Goal: Task Accomplishment & Management: Manage account settings

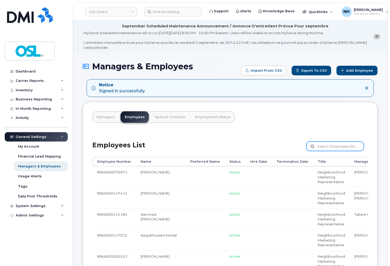
click at [334, 147] on input "text" at bounding box center [335, 146] width 57 height 9
paste input "REKA000147913"
type input "REKA000147913"
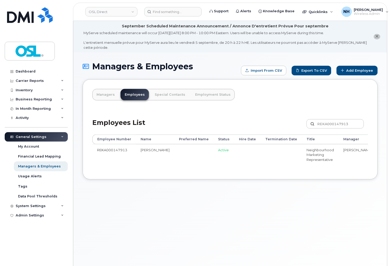
click at [147, 207] on div "Managers & Employees Import from CSV Export to CSV Add Employee Managers Employ…" at bounding box center [230, 167] width 314 height 231
click at [174, 148] on td at bounding box center [193, 154] width 39 height 21
drag, startPoint x: 237, startPoint y: 170, endPoint x: 270, endPoint y: 167, distance: 33.5
click at [297, 169] on div "Employee Number Name Preferred Name Status Hire Date Termination Date Title Man…" at bounding box center [230, 152] width 276 height 35
click at [208, 167] on div "Employee Number Name Preferred Name Status Hire Date Termination Date Title Man…" at bounding box center [230, 152] width 276 height 35
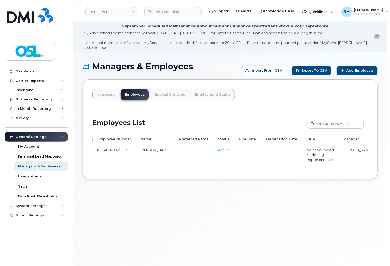
click at [120, 151] on td "REKA000147913" at bounding box center [114, 154] width 44 height 21
copy td "REKA000147913"
click at [174, 14] on input at bounding box center [172, 11] width 57 height 9
paste input "REKA000147913"
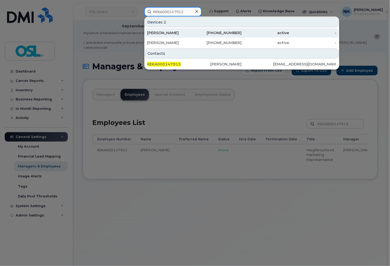
type input "REKA000147913"
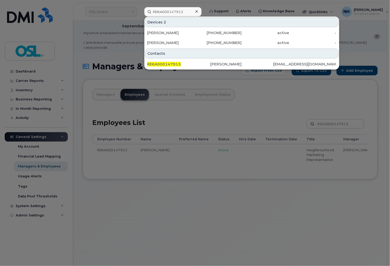
click at [189, 223] on div at bounding box center [195, 133] width 390 height 266
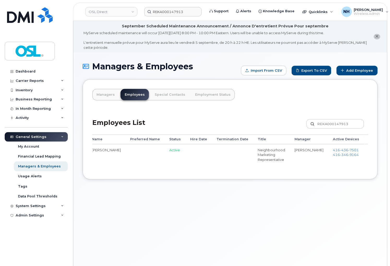
scroll to position [0, 71]
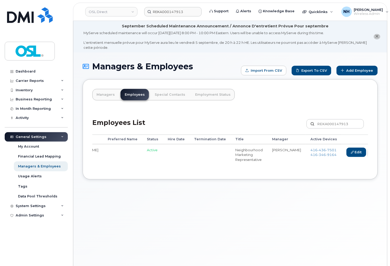
click at [369, 150] on link "Delete" at bounding box center [381, 153] width 25 height 10
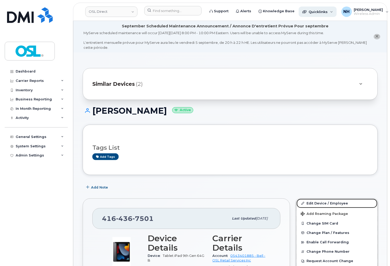
drag, startPoint x: 310, startPoint y: 202, endPoint x: 306, endPoint y: 7, distance: 195.1
click at [310, 202] on link "Edit Device / Employee" at bounding box center [337, 203] width 81 height 9
click at [310, 201] on link "Edit Device / Employee" at bounding box center [337, 203] width 81 height 9
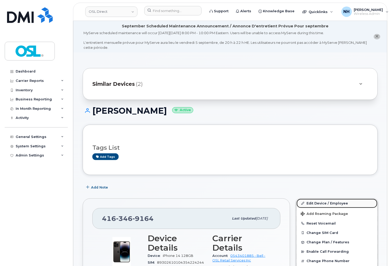
click at [339, 204] on link "Edit Device / Employee" at bounding box center [337, 203] width 81 height 9
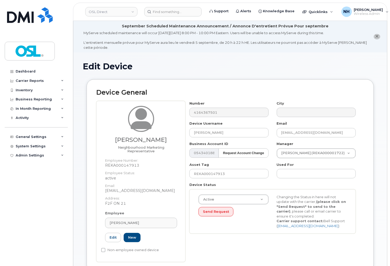
click at [129, 218] on div "Employee [PERSON_NAME] Type first three symbols or more REKA000147913 Edit New" at bounding box center [141, 229] width 80 height 36
click at [127, 222] on span "[PERSON_NAME]" at bounding box center [125, 223] width 30 height 5
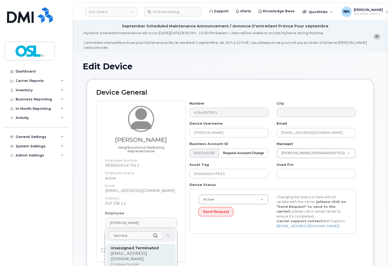
type input "termina"
click at [137, 252] on p "[EMAIL_ADDRESS][DOMAIN_NAME]" at bounding box center [141, 256] width 61 height 11
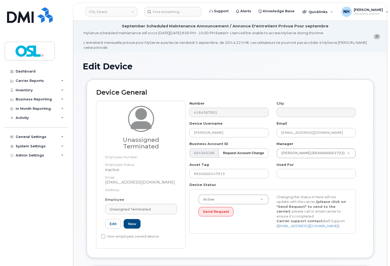
type input "UT"
type input "Unassigned Terminated"
type input "[EMAIL_ADDRESS][DOMAIN_NAME]"
type input "4117510"
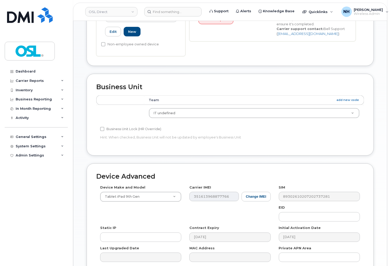
scroll to position [246, 0]
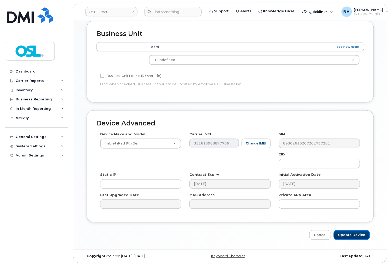
drag, startPoint x: 363, startPoint y: 234, endPoint x: 358, endPoint y: 221, distance: 14.4
click at [363, 234] on input "Update Device" at bounding box center [352, 236] width 36 height 10
type input "Saving..."
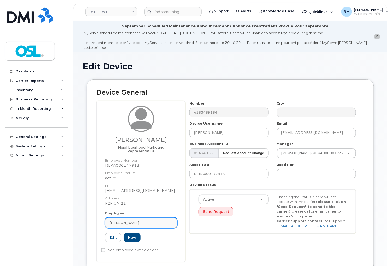
click at [123, 223] on span "Ankit Chaudhary" at bounding box center [125, 223] width 30 height 5
paste input "termina"
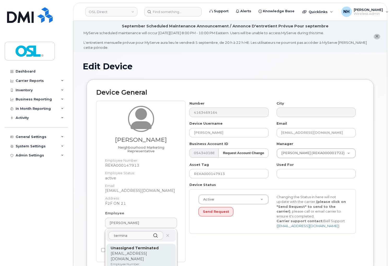
type input "termina"
click at [135, 251] on p "Unassigned Terminated" at bounding box center [141, 248] width 61 height 5
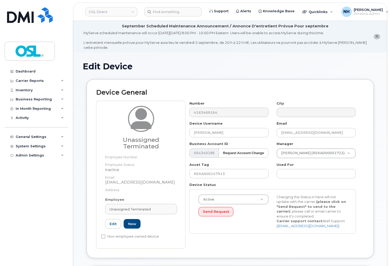
type input "UT"
type input "Unassigned Terminated"
type input "support_2@osldirect.com"
type input "4117510"
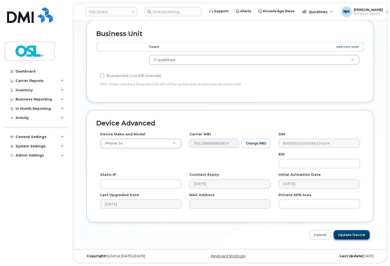
click at [356, 232] on input "Update Device" at bounding box center [352, 236] width 36 height 10
type input "Saving..."
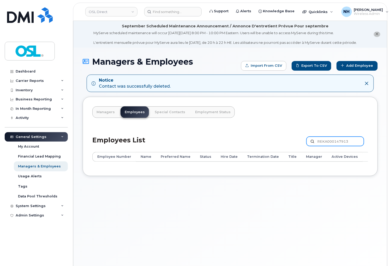
click at [325, 146] on input "REKA000147913" at bounding box center [335, 141] width 57 height 9
paste input "5868"
type input "REKA000145868"
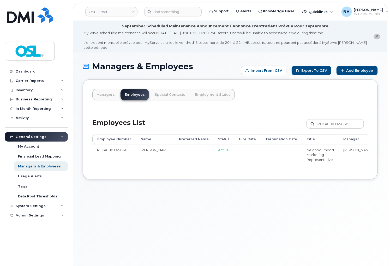
click at [228, 170] on div "Employee Number Name Preferred Name Status Hire Date Termination Date Title Man…" at bounding box center [230, 152] width 276 height 35
click at [114, 148] on td "REKA000145868" at bounding box center [114, 154] width 44 height 21
click at [114, 152] on td "REKA000145868" at bounding box center [114, 154] width 44 height 21
click at [106, 147] on td "REKA000145868" at bounding box center [114, 154] width 44 height 21
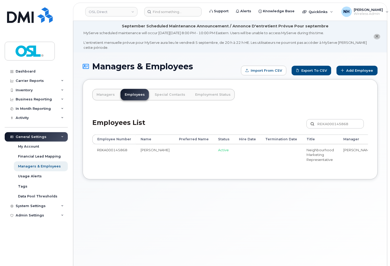
click at [107, 147] on td "REKA000145868" at bounding box center [114, 154] width 44 height 21
click at [105, 155] on td "REKA000145868" at bounding box center [114, 154] width 44 height 21
click at [337, 170] on div "Employee Number Name Preferred Name Status Hire Date Termination Date Title Man…" at bounding box center [230, 152] width 276 height 35
click at [123, 149] on td "REKA000145868" at bounding box center [114, 154] width 44 height 21
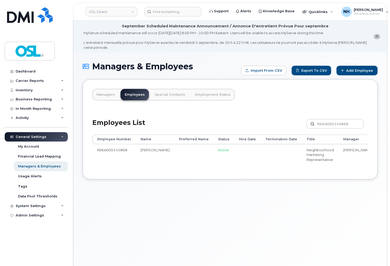
click at [120, 151] on td "REKA000145868" at bounding box center [114, 154] width 44 height 21
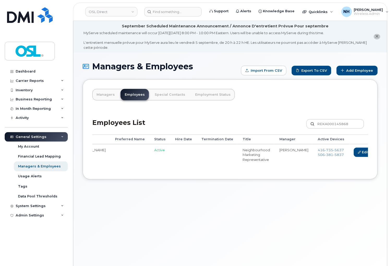
scroll to position [0, 66]
drag, startPoint x: 177, startPoint y: 173, endPoint x: 120, endPoint y: 174, distance: 56.4
click at [120, 174] on div "Managers Employees Special Contacts Employment Status Employees List REKA000145…" at bounding box center [230, 129] width 295 height 100
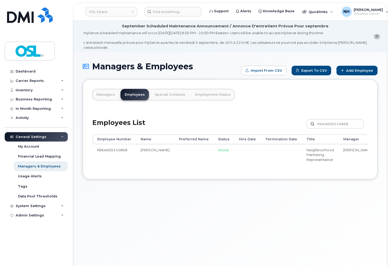
click at [106, 152] on td "REKA000145868" at bounding box center [114, 154] width 44 height 21
copy td "REKA000145868"
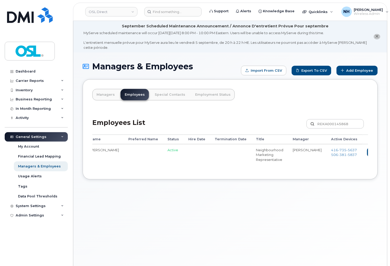
scroll to position [0, 66]
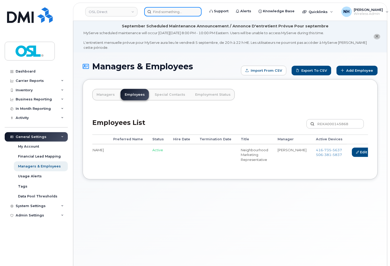
click at [169, 10] on input at bounding box center [172, 11] width 57 height 9
paste input "REKA000145868"
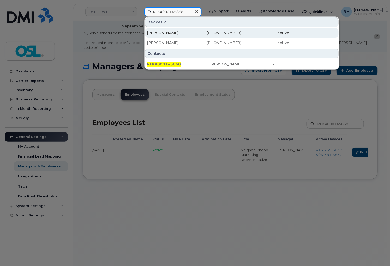
type input "REKA000145868"
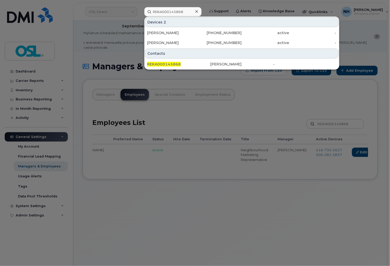
click at [286, 191] on div at bounding box center [195, 133] width 390 height 266
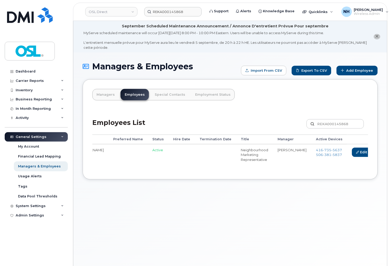
click at [374, 154] on link "Delete" at bounding box center [386, 153] width 25 height 10
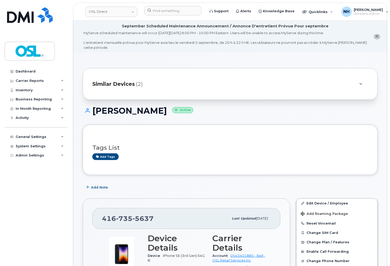
click at [320, 201] on link "Edit Device / Employee" at bounding box center [337, 203] width 81 height 9
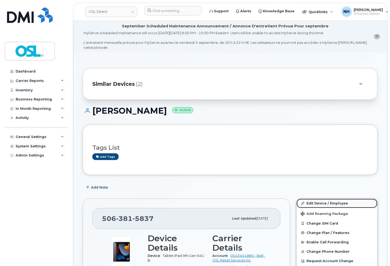
click at [310, 202] on link "Edit Device / Employee" at bounding box center [337, 203] width 81 height 9
click at [311, 202] on link "Edit Device / Employee" at bounding box center [337, 203] width 81 height 9
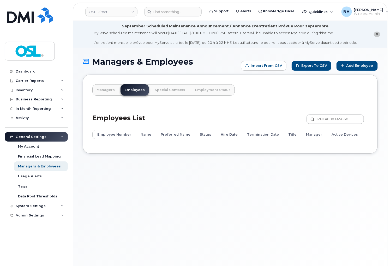
drag, startPoint x: 201, startPoint y: 184, endPoint x: 221, endPoint y: 172, distance: 23.5
click at [203, 184] on div "Managers & Employees Import from CSV Export to CSV Add Employee Managers Employ…" at bounding box center [230, 163] width 314 height 231
click at [337, 124] on input "REKA000145868" at bounding box center [335, 119] width 57 height 9
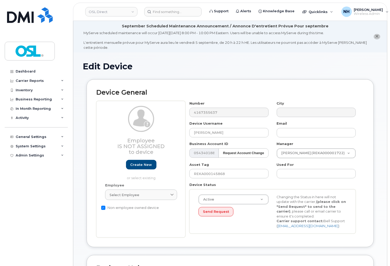
click at [177, 68] on h1 "Edit Device" at bounding box center [230, 66] width 295 height 9
click at [150, 196] on div "Select employee" at bounding box center [141, 195] width 63 height 5
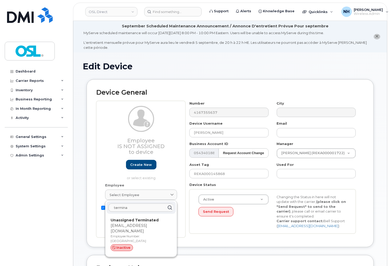
type input "termina"
click at [131, 227] on p "[EMAIL_ADDRESS][DOMAIN_NAME]" at bounding box center [141, 228] width 61 height 11
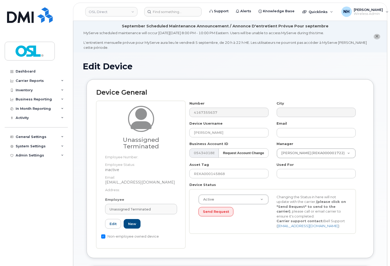
type input "UT"
type input "Unassigned Terminated"
type input "[EMAIL_ADDRESS][DOMAIN_NAME]"
type input "4117510"
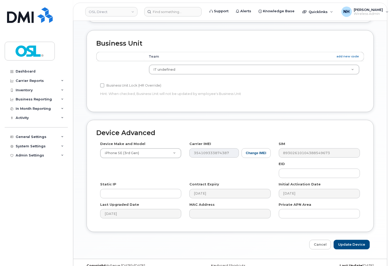
scroll to position [246, 0]
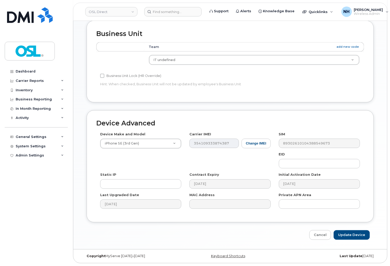
click at [348, 229] on div "Device Advanced Device Make and Model iPhone SE (3rd Gen) Android TCL 502 Watch…" at bounding box center [230, 175] width 295 height 130
click at [349, 235] on input "Update Device" at bounding box center [352, 236] width 36 height 10
type input "Saving..."
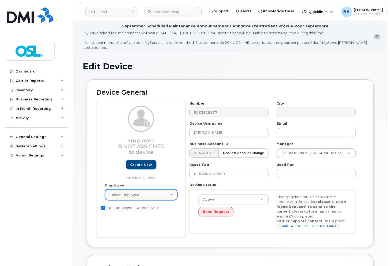
click at [127, 196] on span "Select employee" at bounding box center [125, 195] width 30 height 5
paste input "termina"
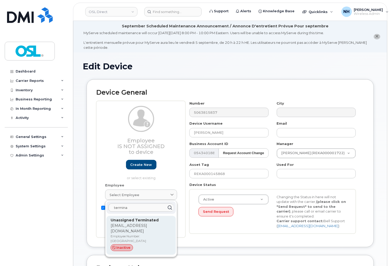
type input "termina"
click at [141, 226] on p "[EMAIL_ADDRESS][DOMAIN_NAME]" at bounding box center [141, 228] width 61 height 11
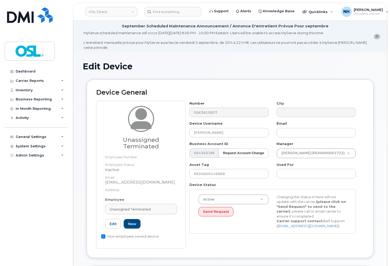
type input "UT"
type input "Unassigned Terminated"
type input "[EMAIL_ADDRESS][DOMAIN_NAME]"
type input "4117510"
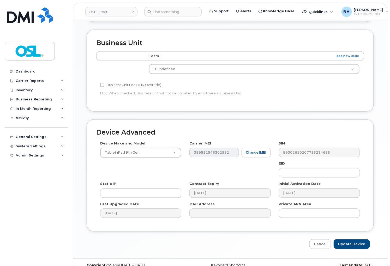
scroll to position [246, 0]
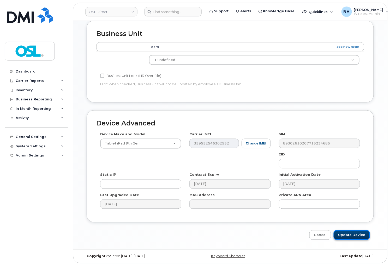
click at [341, 232] on input "Update Device" at bounding box center [352, 236] width 36 height 10
type input "Saving..."
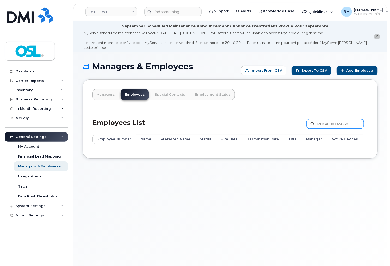
click at [343, 125] on input "REKA000145868" at bounding box center [335, 123] width 57 height 9
type input "REKA000145868"
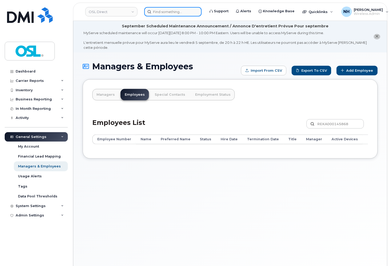
click at [169, 11] on input at bounding box center [172, 11] width 57 height 9
paste input "REKA000145868"
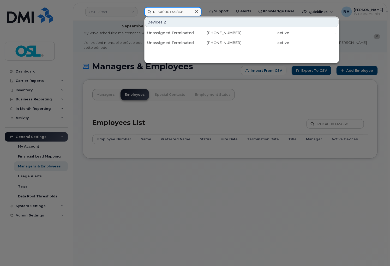
type input "REKA000145868"
drag, startPoint x: 216, startPoint y: 195, endPoint x: 215, endPoint y: 85, distance: 109.7
click at [218, 185] on div at bounding box center [195, 133] width 390 height 266
